Goal: Information Seeking & Learning: Learn about a topic

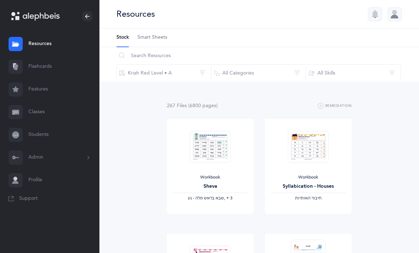
click at [83, 155] on button "Admin" at bounding box center [49, 157] width 99 height 23
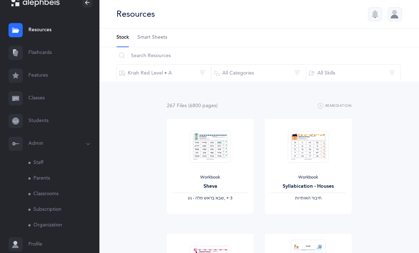
scroll to position [15, 0]
click at [43, 121] on link "Students" at bounding box center [49, 120] width 99 height 23
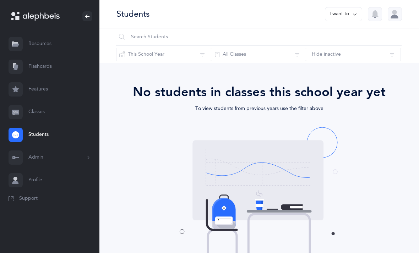
click at [355, 17] on icon at bounding box center [355, 14] width 6 height 8
click at [347, 36] on button "Print reports" at bounding box center [336, 36] width 40 height 13
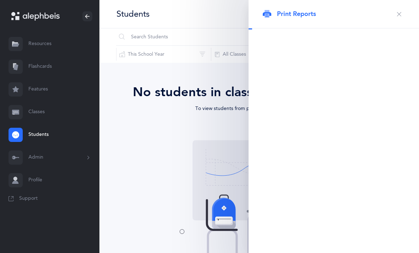
select select "2007"
select select
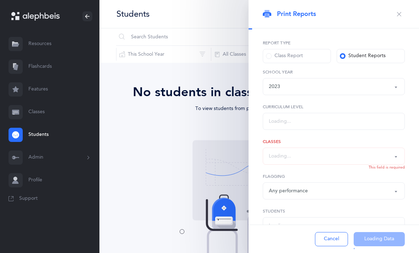
select select "3"
select select "all"
click at [404, 14] on button "button" at bounding box center [398, 14] width 11 height 11
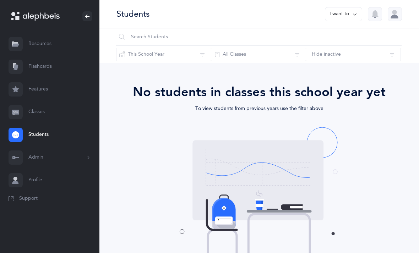
click at [49, 117] on link "Classes" at bounding box center [49, 112] width 99 height 23
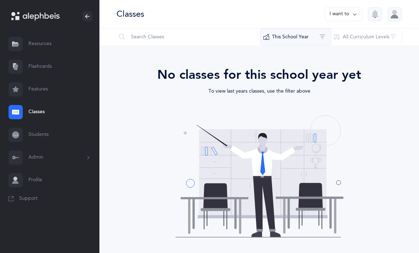
click at [318, 35] on button "This School Year" at bounding box center [295, 36] width 71 height 17
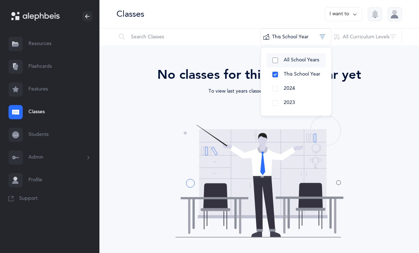
click at [318, 60] on span "All School Years" at bounding box center [301, 60] width 35 height 6
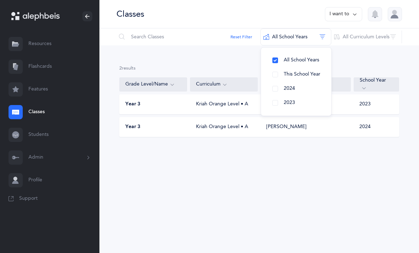
click at [243, 160] on div "2 results total Grade Level/Name Curriculum Teacher School Year Year 3 Kriah Or…" at bounding box center [258, 106] width 319 height 123
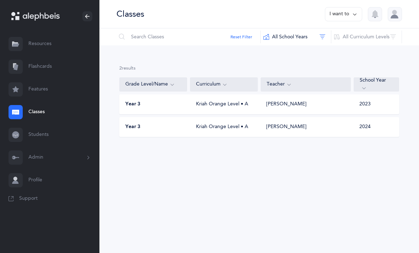
click at [242, 130] on div "Kriah Orange Level • A" at bounding box center [224, 127] width 68 height 7
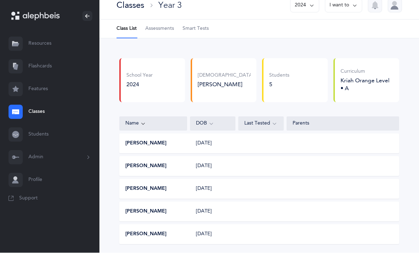
scroll to position [8, 0]
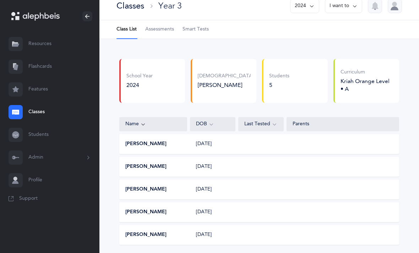
click at [246, 236] on div "tzali Tenenboim 04/01/2011" at bounding box center [259, 235] width 280 height 20
click at [152, 244] on div "tzali Tenenboim 04/01/2011" at bounding box center [259, 235] width 280 height 20
click at [161, 219] on div "Eli Sabbach 10/01/2015" at bounding box center [259, 212] width 280 height 20
click at [142, 211] on button "[PERSON_NAME]" at bounding box center [145, 212] width 41 height 7
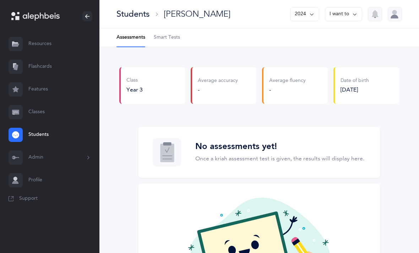
click at [355, 14] on icon at bounding box center [355, 14] width 6 height 8
click at [138, 39] on li "Assessments" at bounding box center [130, 37] width 29 height 18
click at [355, 14] on icon at bounding box center [355, 14] width 6 height 8
click at [160, 39] on span "Smart Tests" at bounding box center [167, 37] width 26 height 7
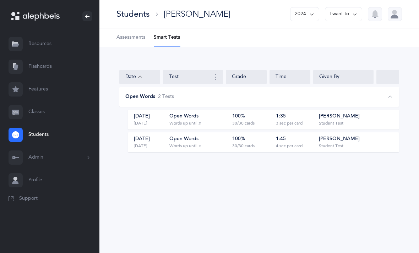
click at [354, 16] on icon at bounding box center [355, 14] width 6 height 8
click at [271, 55] on div "Date Test Grade Time Given By Open Words 2 Test s [DATE] [DATE] Open Words Word…" at bounding box center [258, 115] width 319 height 136
click at [163, 99] on span "2 Test s" at bounding box center [166, 96] width 16 height 7
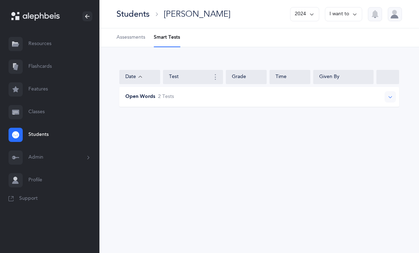
click at [170, 99] on span "2 Test s" at bounding box center [166, 96] width 16 height 7
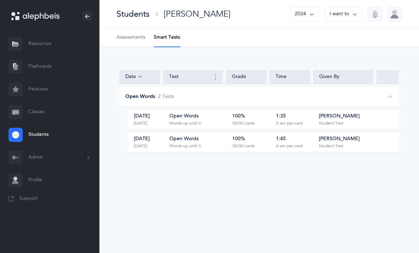
click at [163, 184] on div "Students [PERSON_NAME] 2024 I want to Assessments Smart Tests Date Test Grade T…" at bounding box center [258, 126] width 319 height 253
click at [135, 40] on span "Assessments" at bounding box center [130, 37] width 29 height 7
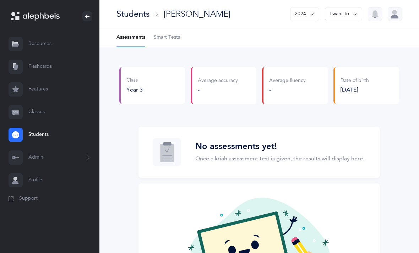
click at [48, 45] on link "Resources" at bounding box center [49, 44] width 99 height 23
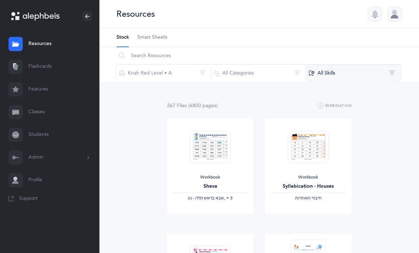
click at [397, 71] on button "All Skills" at bounding box center [353, 73] width 95 height 17
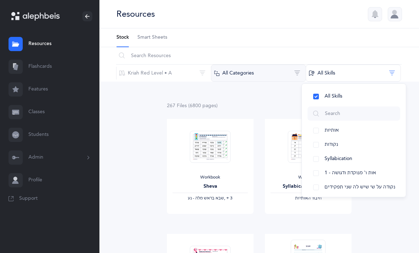
click at [282, 74] on button "All Categories" at bounding box center [258, 73] width 95 height 17
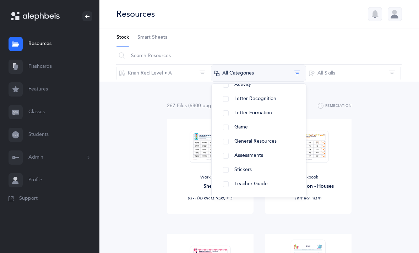
scroll to position [103, 0]
click at [266, 157] on button "Assessments" at bounding box center [258, 156] width 83 height 14
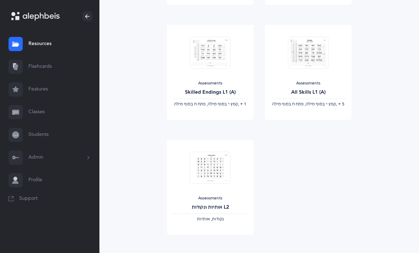
scroll to position [899, 0]
click at [225, 173] on img at bounding box center [210, 168] width 41 height 32
click at [217, 245] on link "View" at bounding box center [210, 242] width 87 height 14
